Goal: Navigation & Orientation: Go to known website

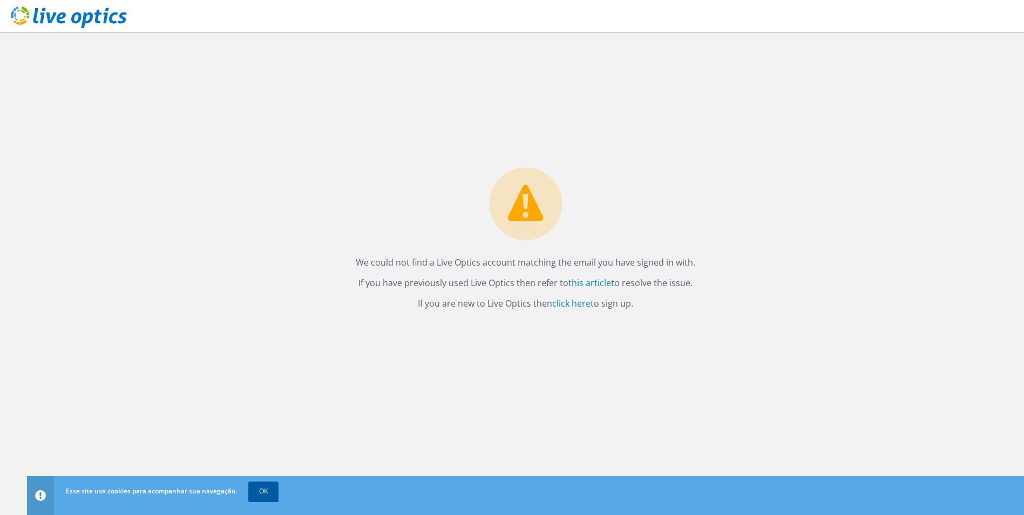
click at [260, 493] on link "OK" at bounding box center [263, 490] width 30 height 19
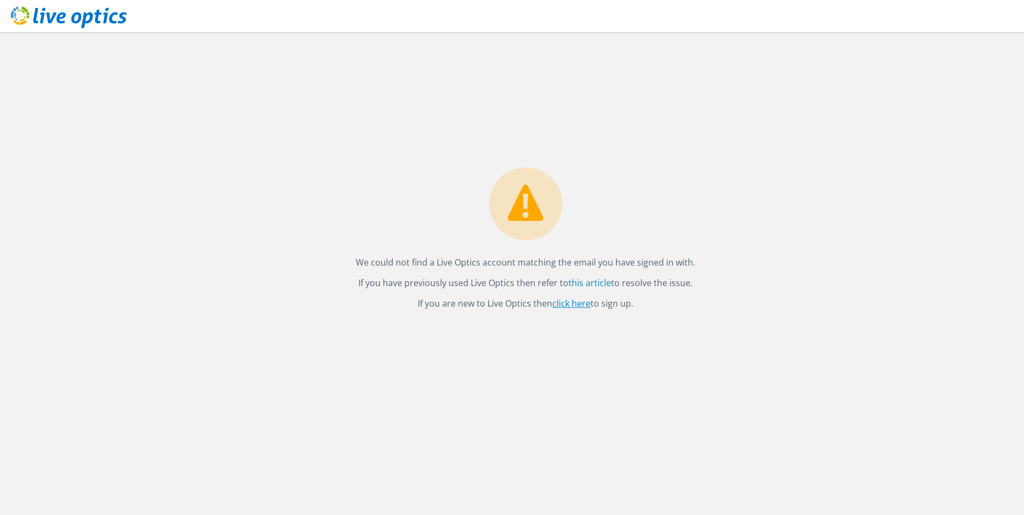
click at [570, 304] on link "click here" at bounding box center [571, 303] width 38 height 12
